Goal: Task Accomplishment & Management: Manage account settings

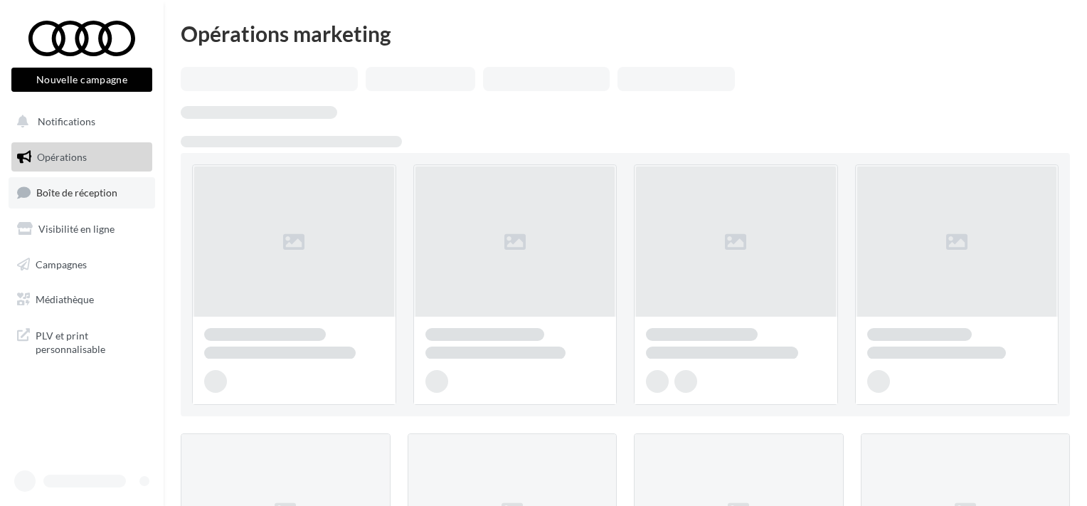
click at [97, 181] on link "Boîte de réception" at bounding box center [82, 192] width 147 height 31
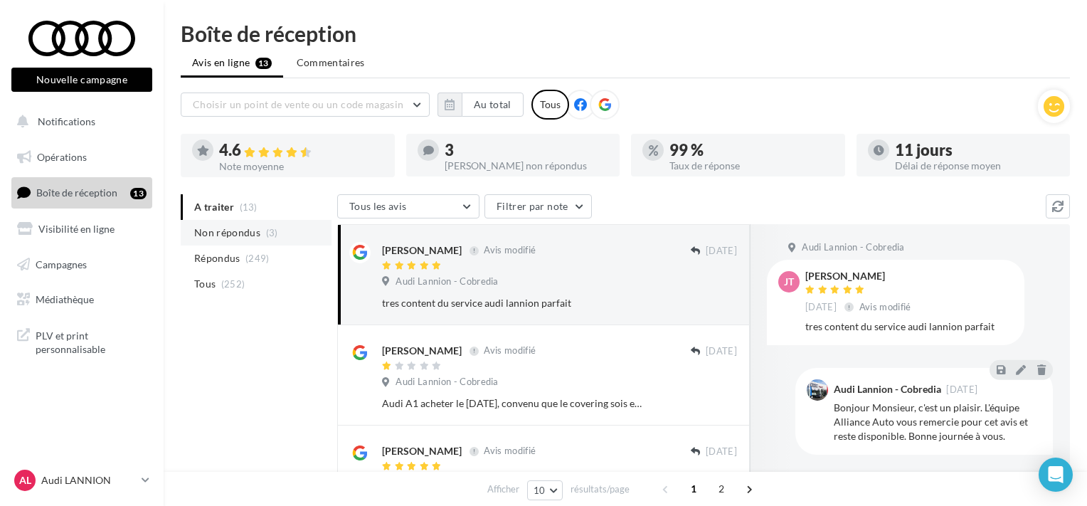
click at [263, 229] on li "Non répondus (3)" at bounding box center [256, 233] width 151 height 26
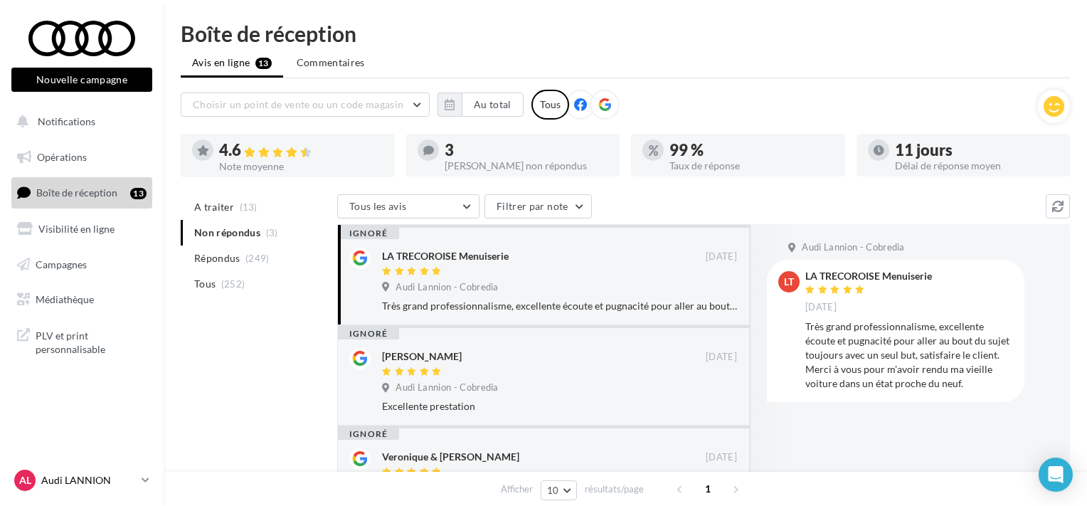
click at [83, 482] on p "Audi LANNION" at bounding box center [88, 480] width 95 height 14
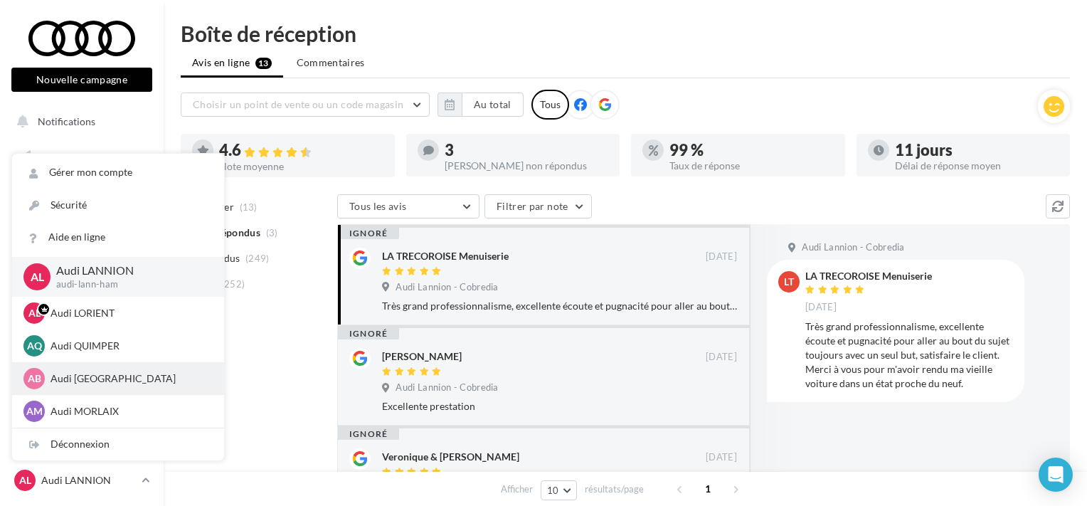
click at [85, 365] on div "AB Audi BREST audi-bres-ham" at bounding box center [118, 378] width 212 height 33
click at [85, 373] on p "Audi [GEOGRAPHIC_DATA]" at bounding box center [129, 378] width 157 height 14
